Goal: Download file/media

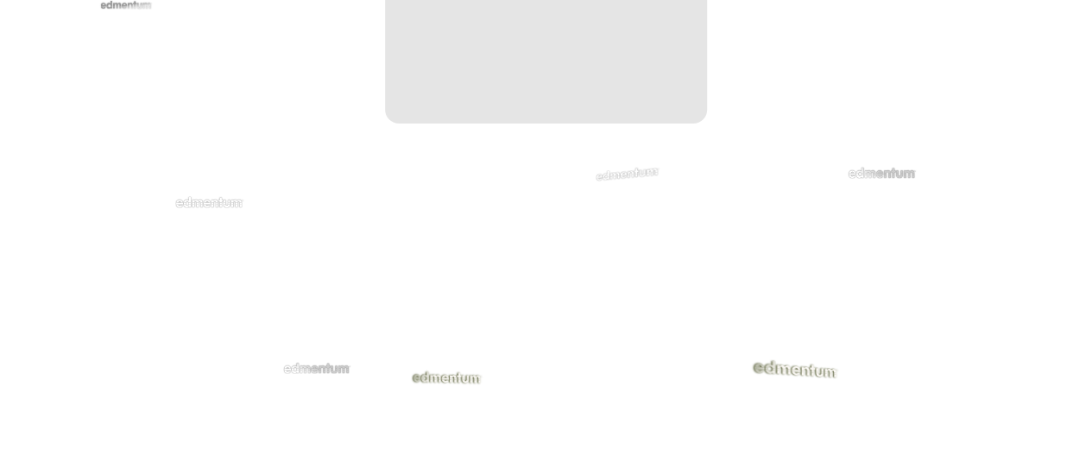
scroll to position [3540, 0]
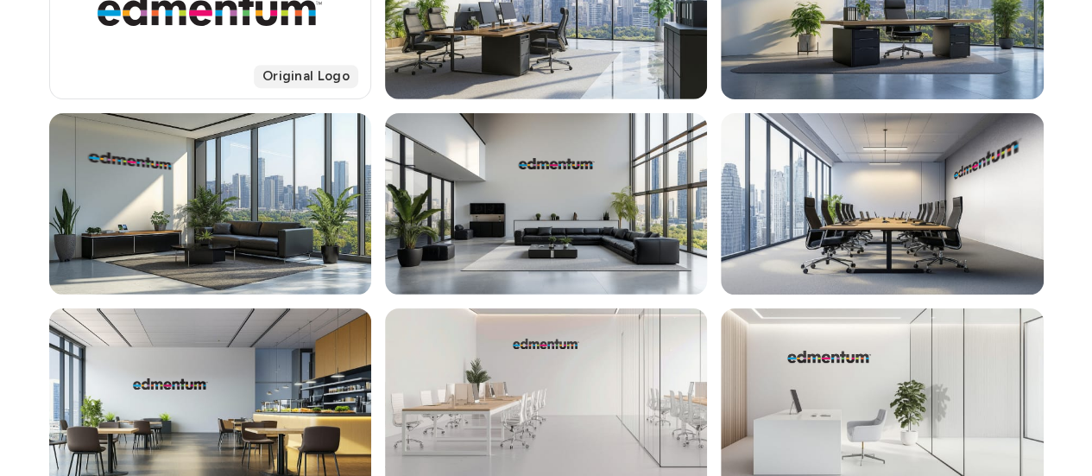
scroll to position [432, 0]
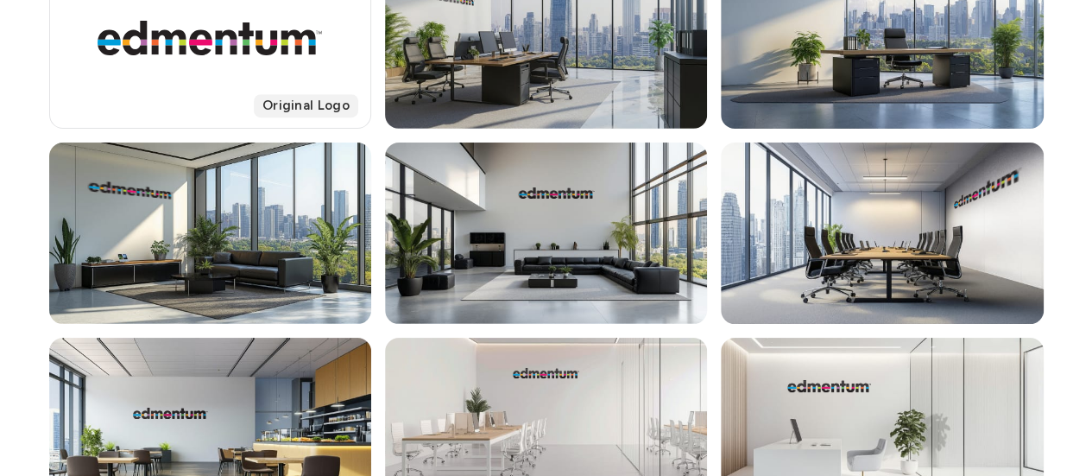
scroll to position [345, 0]
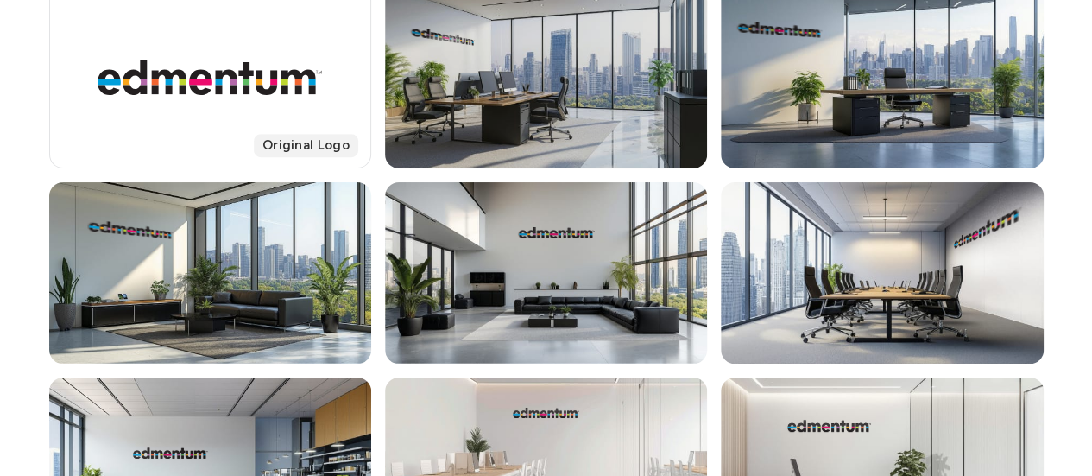
click at [599, 117] on div at bounding box center [546, 77] width 322 height 181
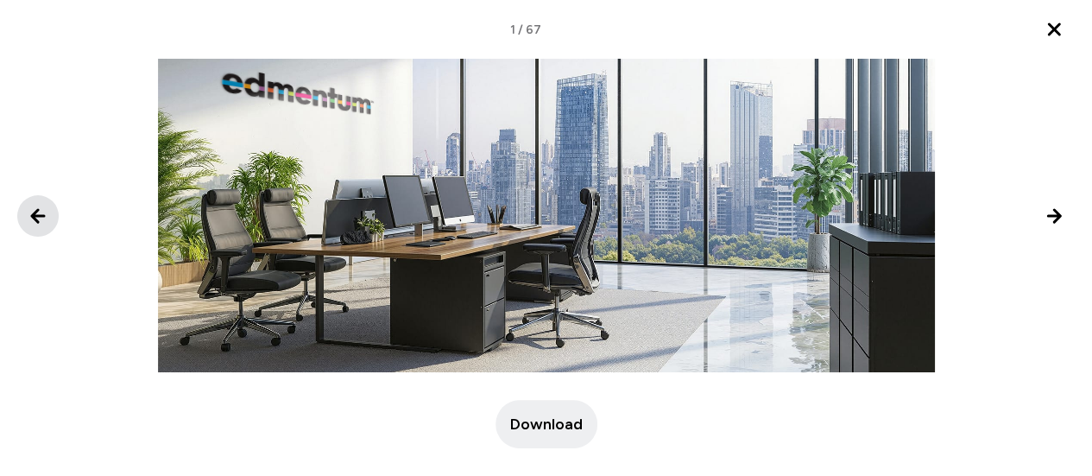
click at [42, 213] on icon "Previous image" at bounding box center [38, 216] width 21 height 21
click at [1058, 36] on icon "Close lightbox" at bounding box center [1054, 29] width 21 height 21
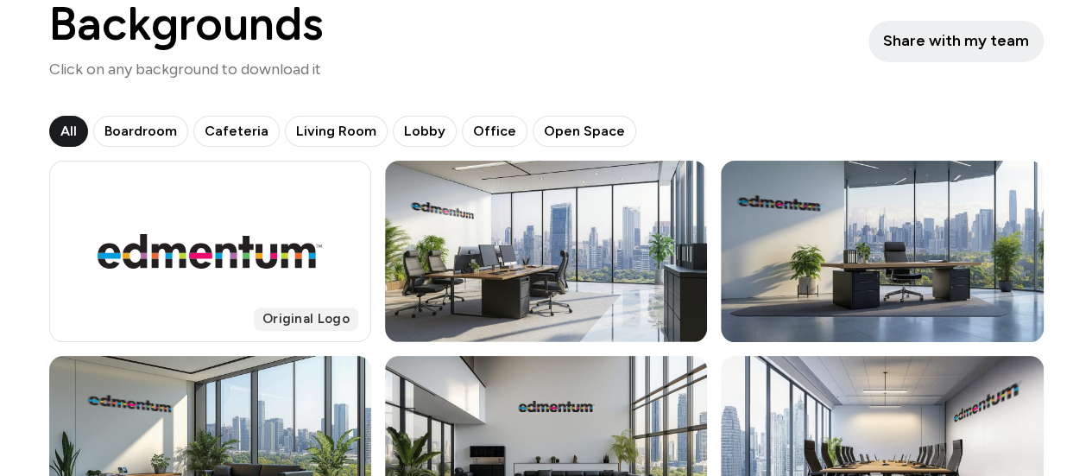
scroll to position [173, 0]
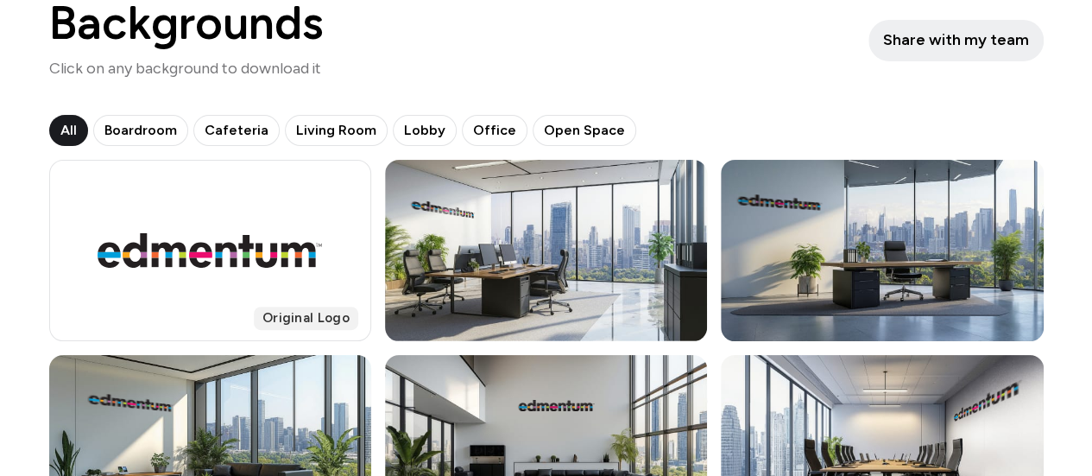
drag, startPoint x: 565, startPoint y: 236, endPoint x: 502, endPoint y: 61, distance: 185.5
click at [502, 61] on div "Backgrounds Click on any background to download it Share with my team" at bounding box center [546, 40] width 995 height 80
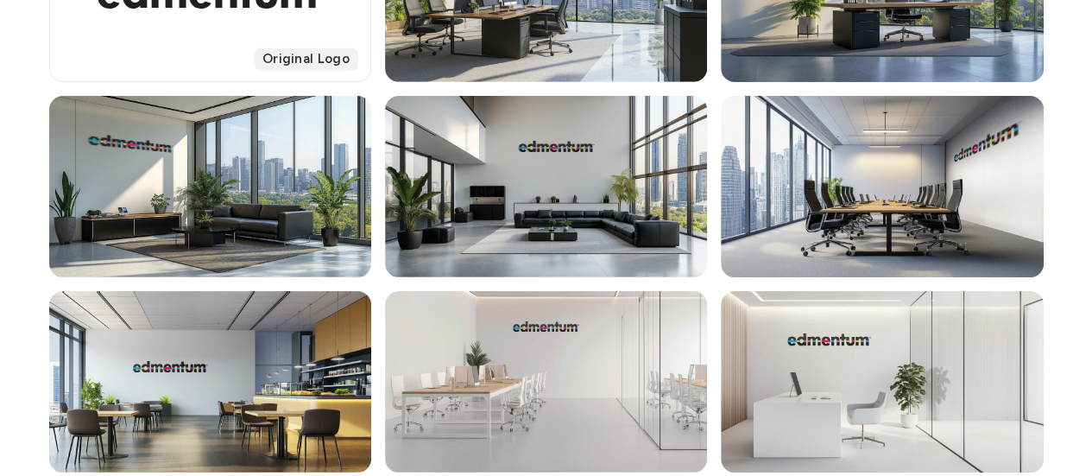
scroll to position [0, 0]
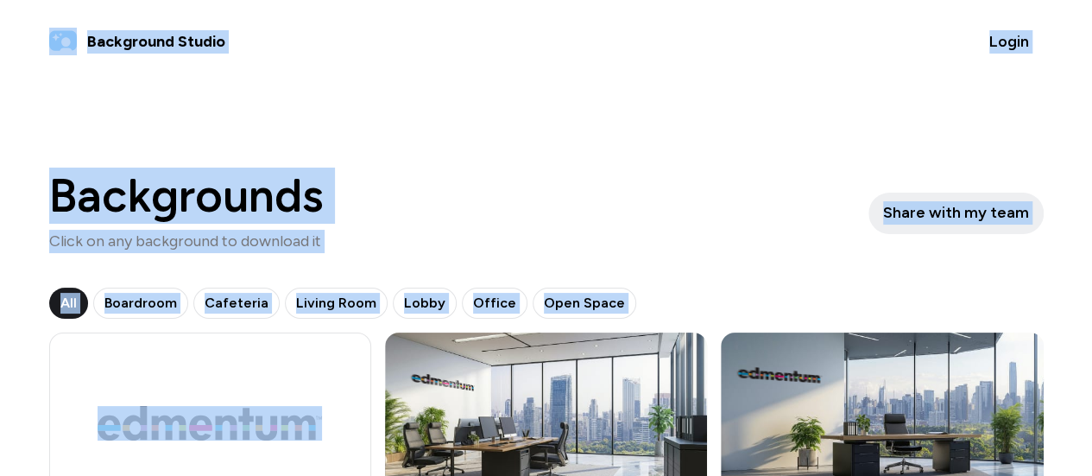
click at [716, 239] on div "Backgrounds Click on any background to download it Share with my team" at bounding box center [546, 213] width 995 height 80
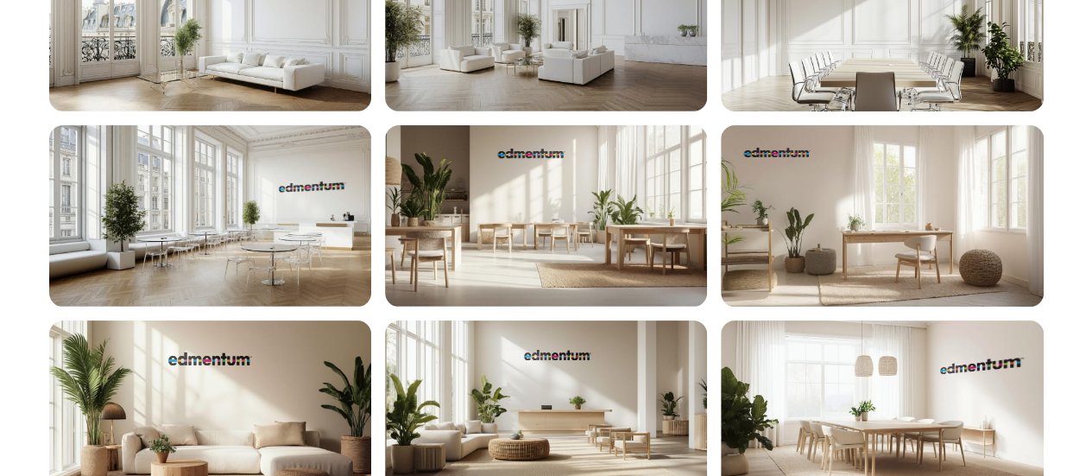
scroll to position [2763, 0]
